Goal: Find specific page/section: Find specific page/section

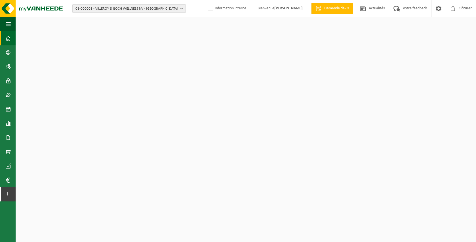
click at [146, 10] on span "01-000001 - VILLEROY & BOCH WELLNESS NV - ROESELARE" at bounding box center [126, 9] width 103 height 9
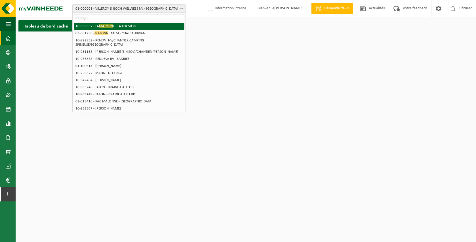
type input "malogn"
click at [115, 27] on li "10-938637 - LA MALOGN E - LA LOUVIÈRE" at bounding box center [129, 26] width 111 height 7
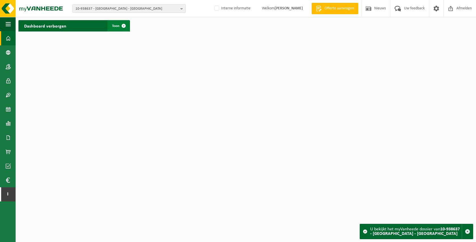
click at [122, 28] on span at bounding box center [123, 25] width 11 height 11
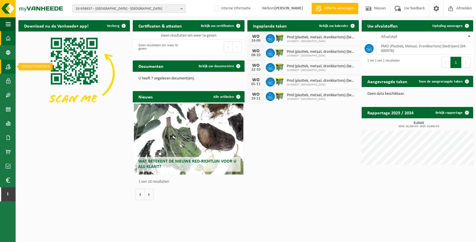
click at [9, 68] on span at bounding box center [8, 67] width 5 height 14
